Goal: Information Seeking & Learning: Find specific fact

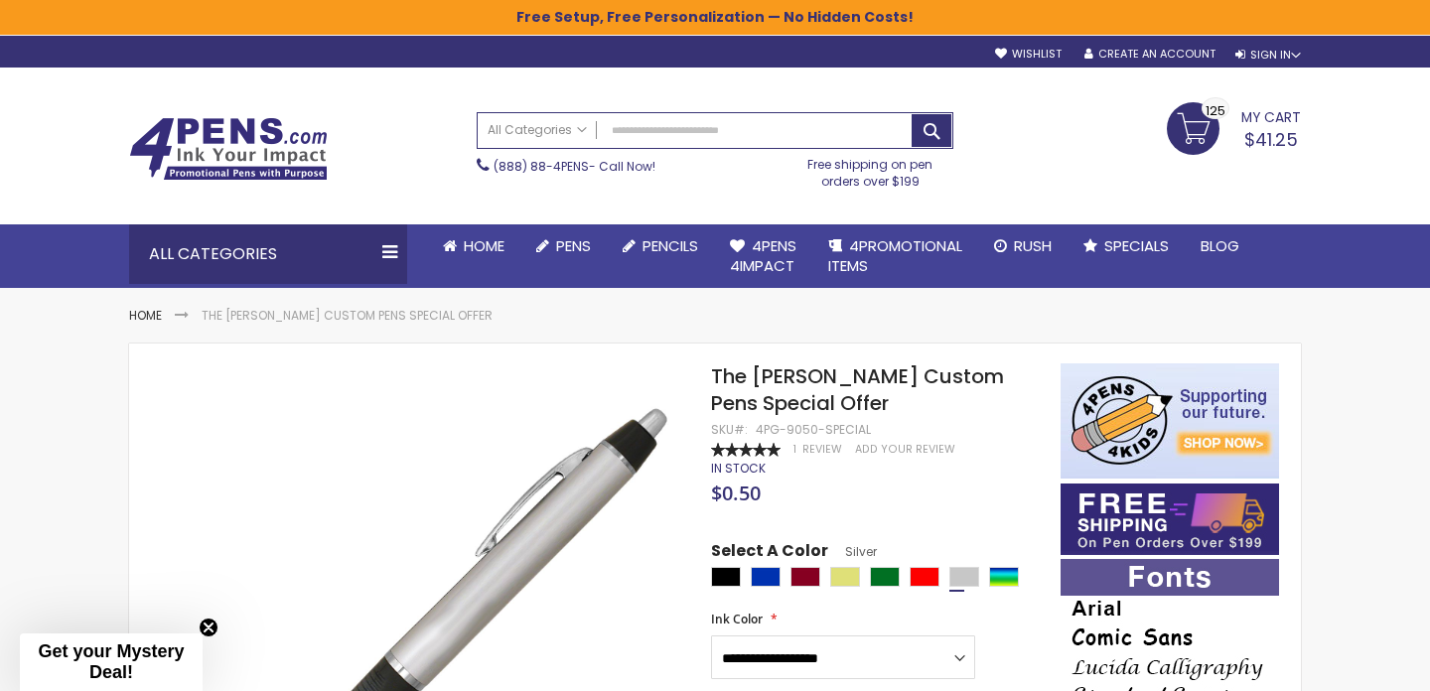
click at [769, 401] on h1 "The [PERSON_NAME] Custom Pens Special Offer" at bounding box center [876, 391] width 330 height 54
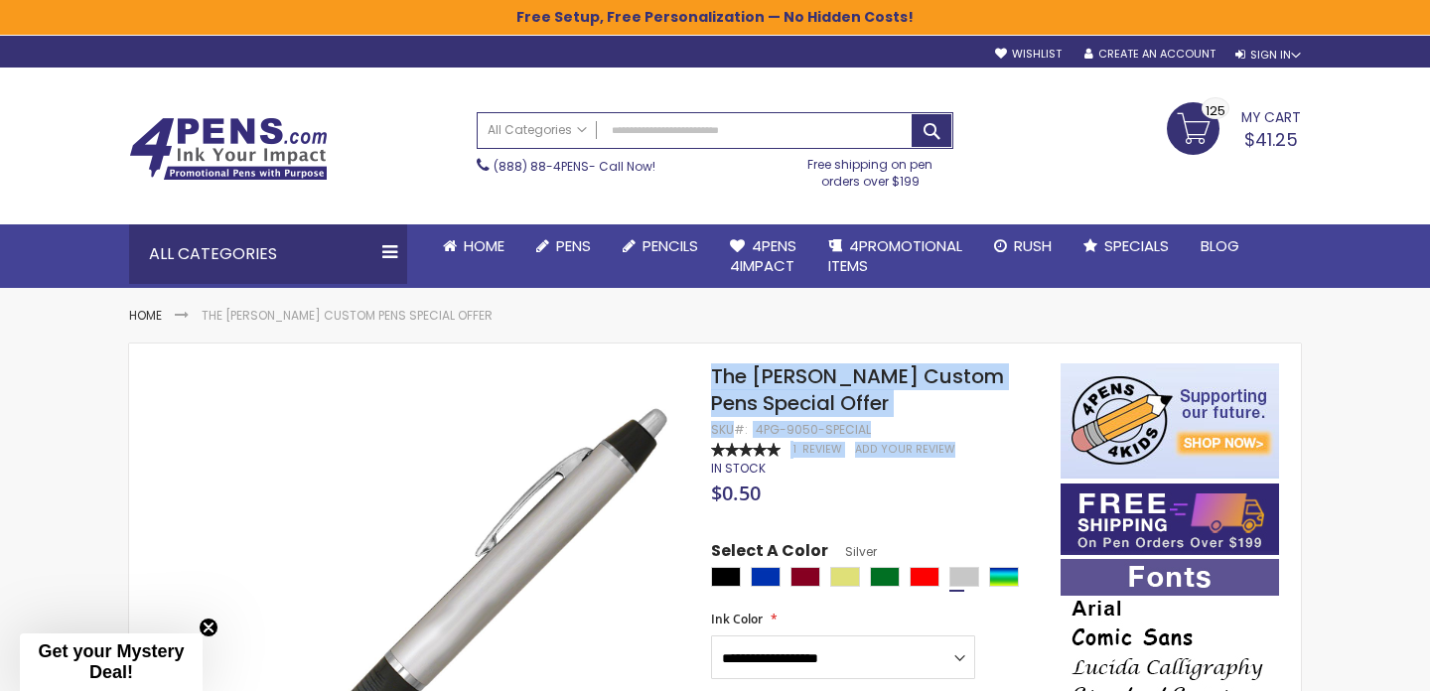
drag, startPoint x: 866, startPoint y: 427, endPoint x: 711, endPoint y: 384, distance: 160.7
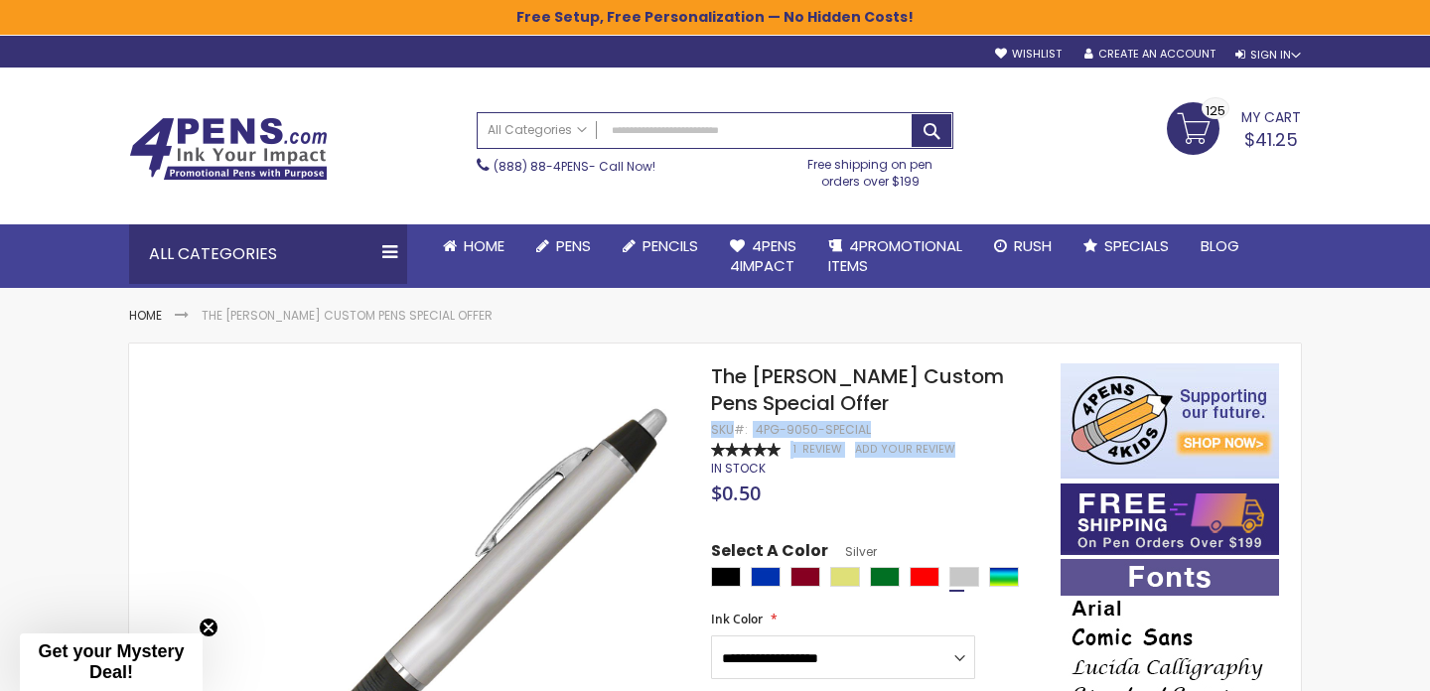
drag, startPoint x: 870, startPoint y: 430, endPoint x: 800, endPoint y: 408, distance: 73.8
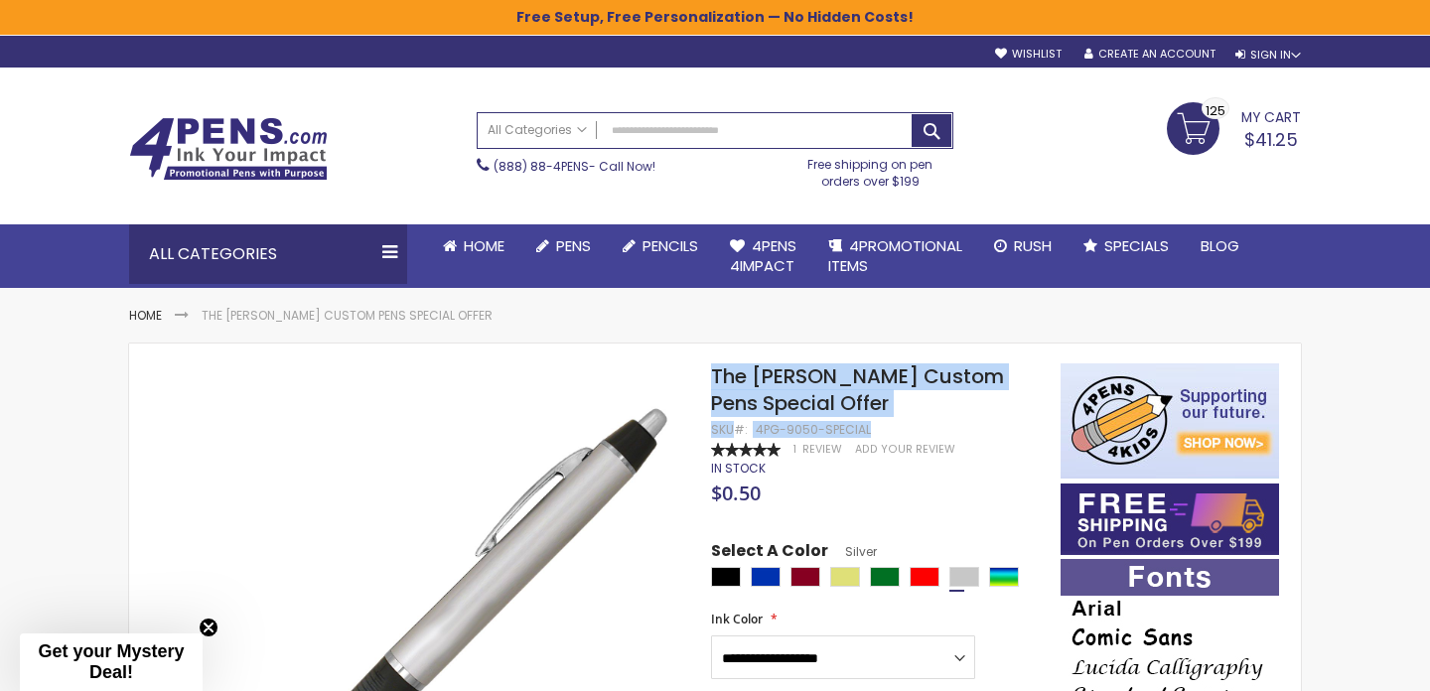
drag, startPoint x: 716, startPoint y: 378, endPoint x: 866, endPoint y: 428, distance: 158.0
copy div "The [PERSON_NAME] Custom Pens Special Offer SKU 4PG-9050-SPECIAL"
click at [1180, 130] on link "My Cart $41.25 125 125 items" at bounding box center [1234, 127] width 134 height 50
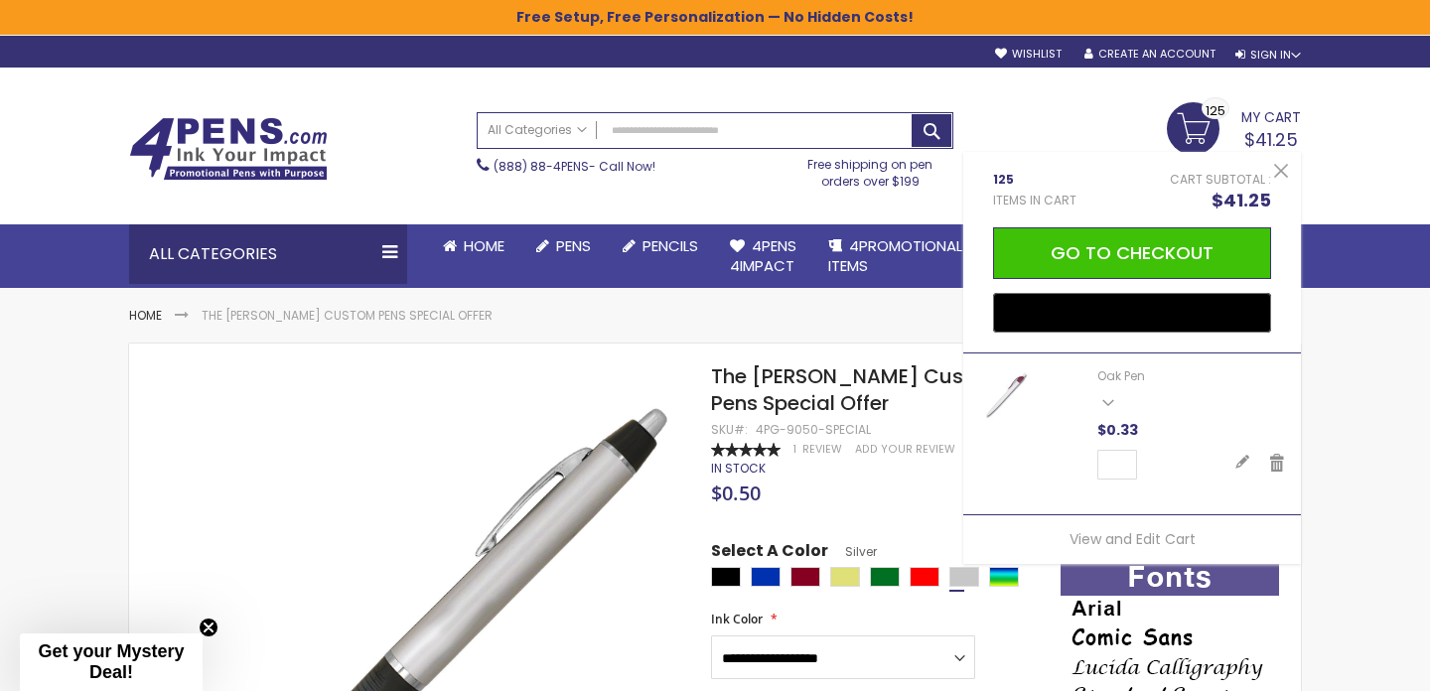
click at [1026, 199] on span "Items in Cart" at bounding box center [1034, 201] width 83 height 16
click at [1272, 102] on span "My Cart" at bounding box center [1272, 115] width 60 height 26
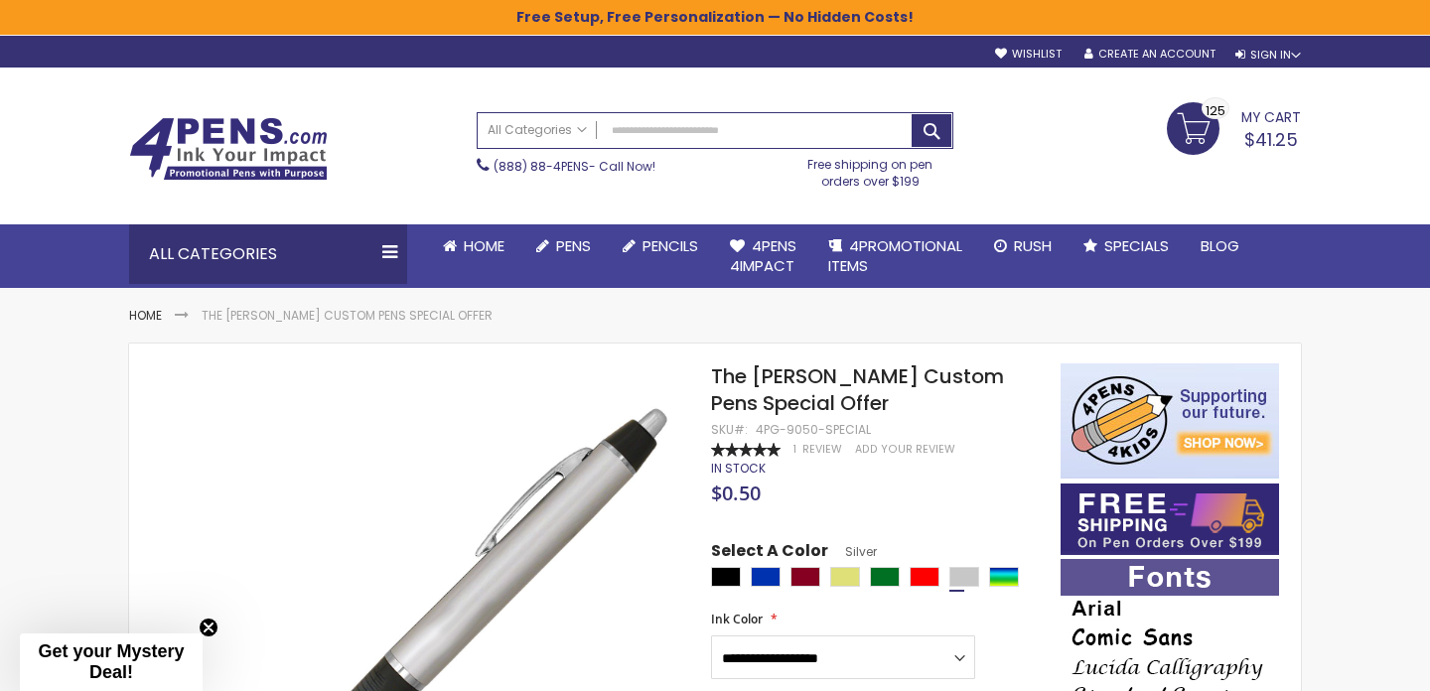
click at [1265, 114] on span "My Cart" at bounding box center [1272, 115] width 60 height 26
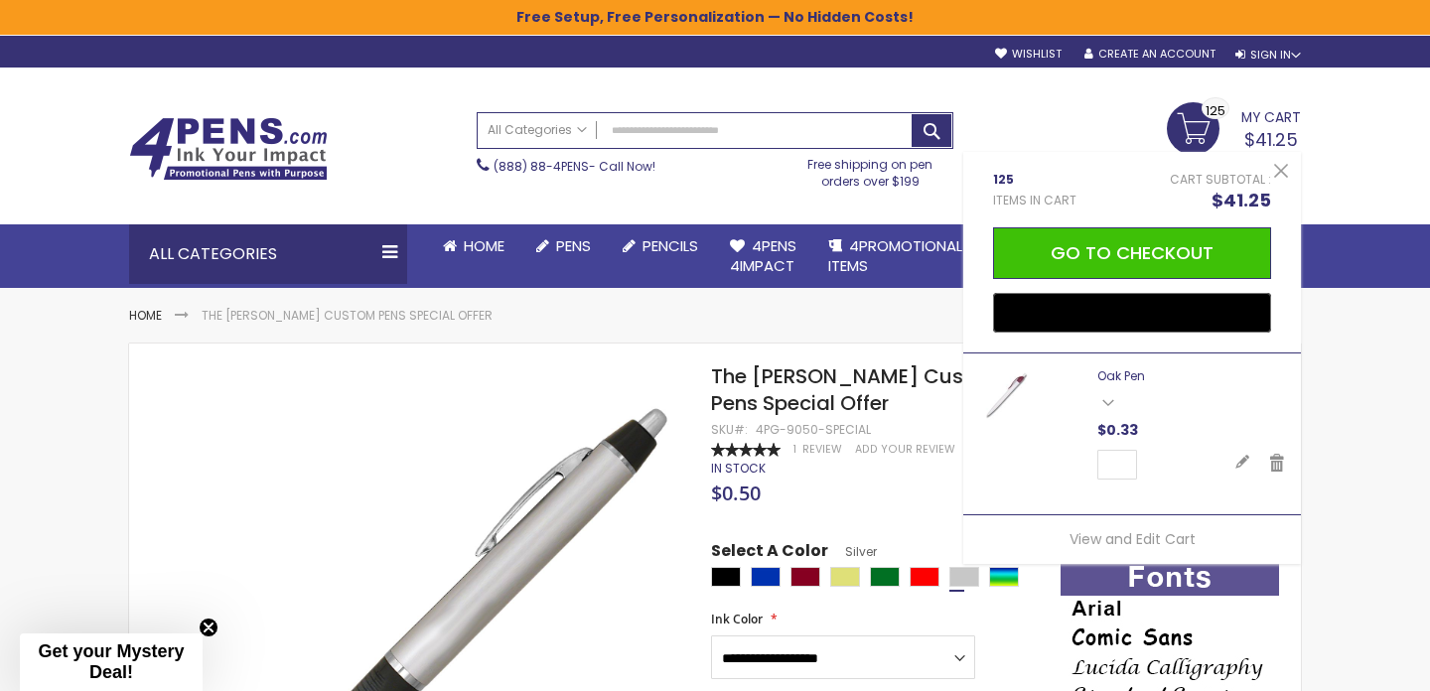
click at [1113, 383] on link "Oak Pen" at bounding box center [1122, 376] width 48 height 17
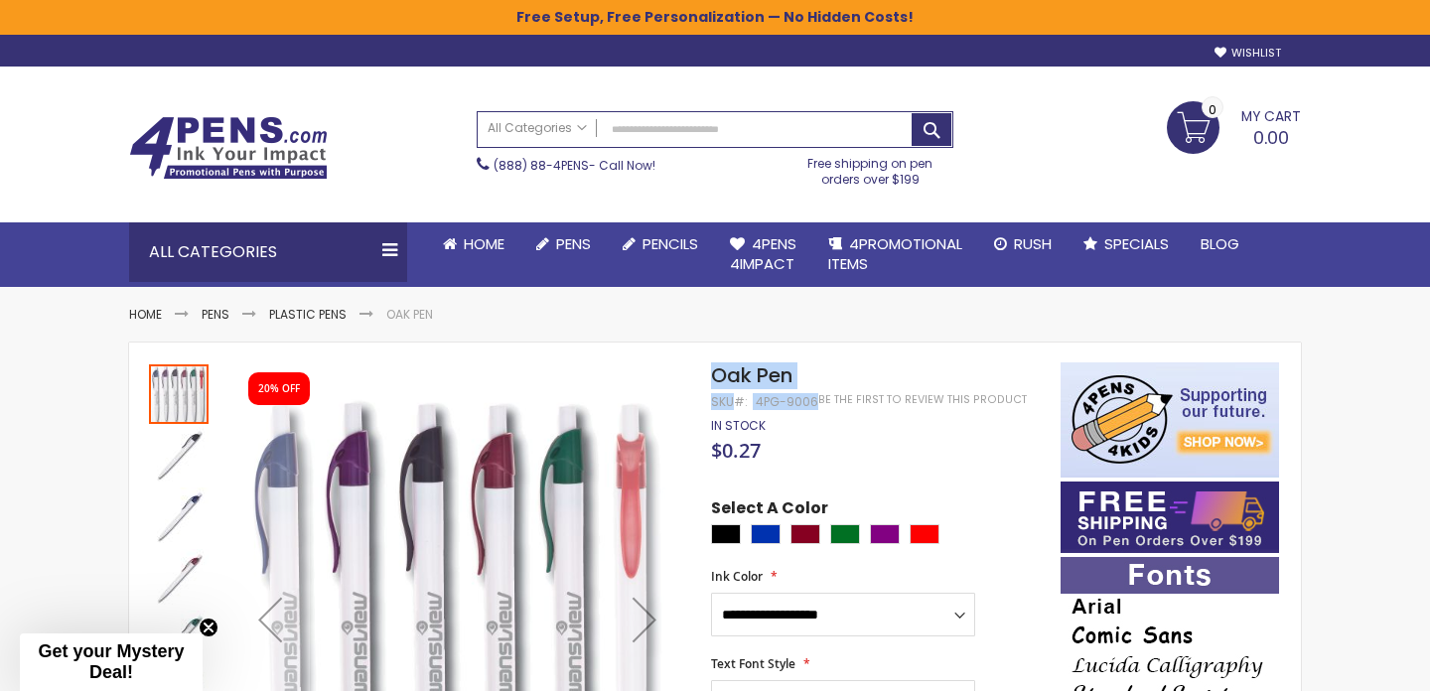
drag, startPoint x: 714, startPoint y: 379, endPoint x: 813, endPoint y: 399, distance: 100.3
click at [813, 389] on div "Oak Pen SKU 4PG-9006 Be the first to review this product" at bounding box center [876, 376] width 330 height 27
copy div "Oak Pen SKU 4PG-9006"
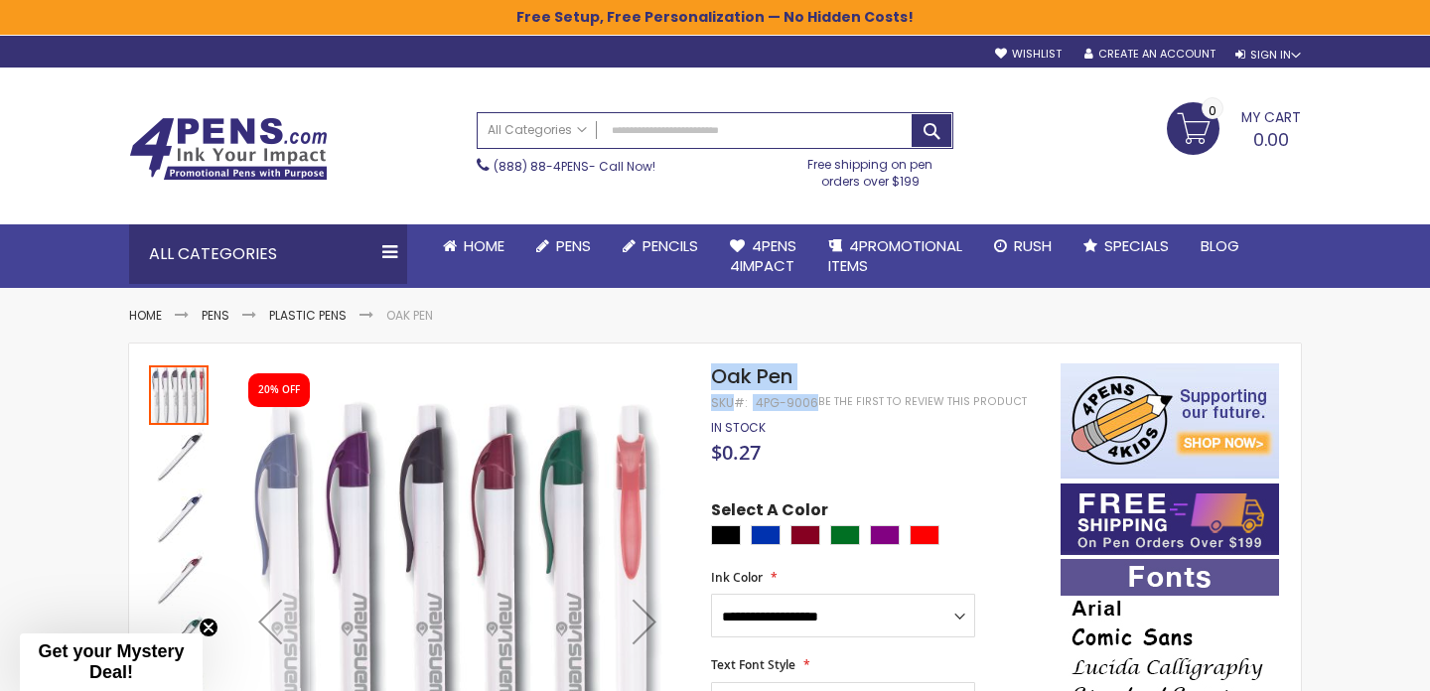
scroll to position [26, 0]
